Goal: Transaction & Acquisition: Purchase product/service

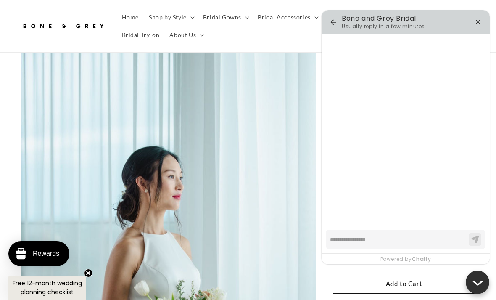
type textarea "*"
click at [482, 20] on icon "button" at bounding box center [478, 22] width 10 height 10
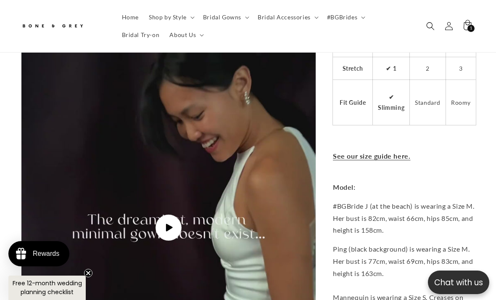
scroll to position [1907, 0]
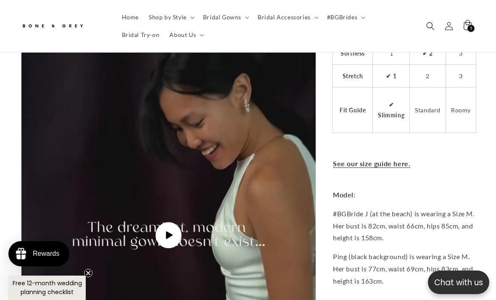
click at [398, 163] on link "See our size guide here." at bounding box center [371, 164] width 77 height 8
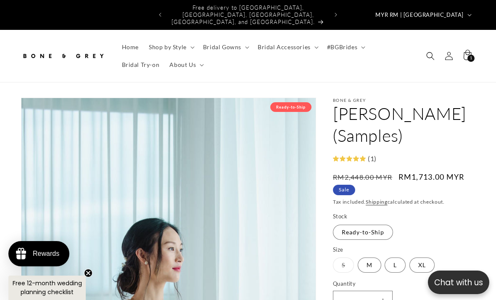
scroll to position [0, 321]
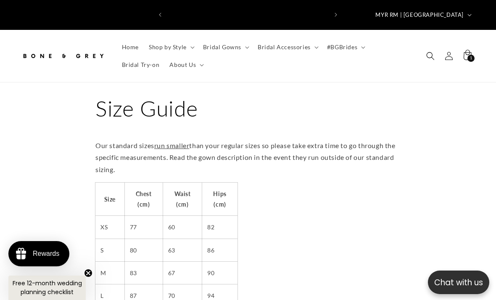
scroll to position [0, 321]
